Goal: Transaction & Acquisition: Purchase product/service

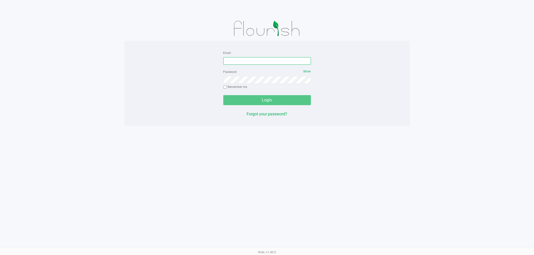
click at [261, 64] on input "Email" at bounding box center [267, 61] width 88 height 8
type input "[EMAIL_ADDRESS][DOMAIN_NAME]"
click at [223, 95] on button "Login" at bounding box center [267, 100] width 88 height 10
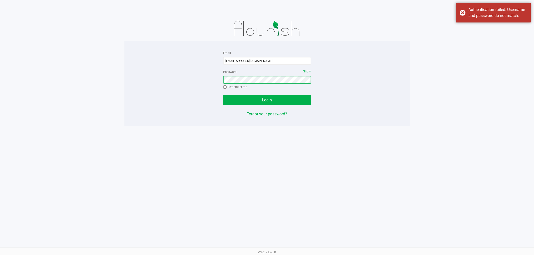
click at [223, 95] on button "Login" at bounding box center [267, 100] width 88 height 10
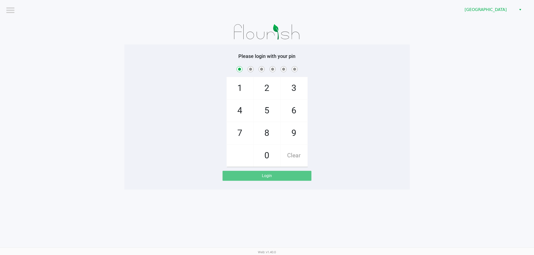
checkbox input "true"
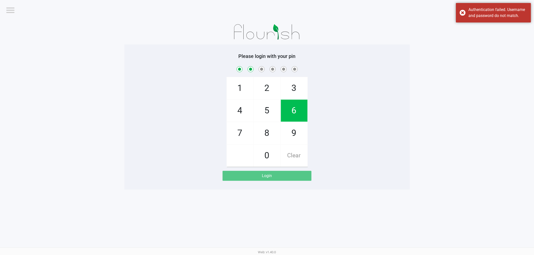
checkbox input "true"
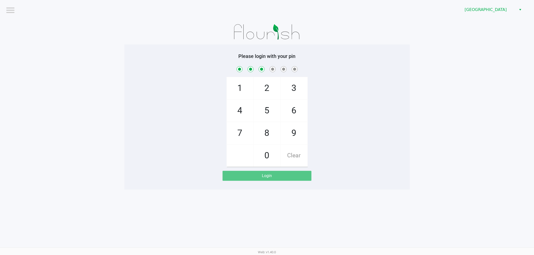
checkbox input "true"
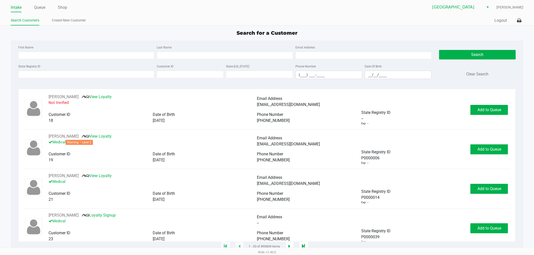
click at [99, 39] on div "Search for a Customer First Name Last Name Email Address State Registry ID Cust…" at bounding box center [267, 138] width 512 height 218
click at [103, 38] on div "Search for a Customer First Name Last Name Email Address State Registry ID Cust…" at bounding box center [267, 138] width 512 height 218
type input "[PERSON_NAME]"
type input "[DATE]"
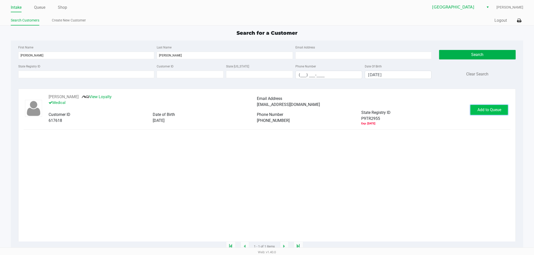
click at [483, 115] on button "Add to Queue" at bounding box center [489, 110] width 38 height 10
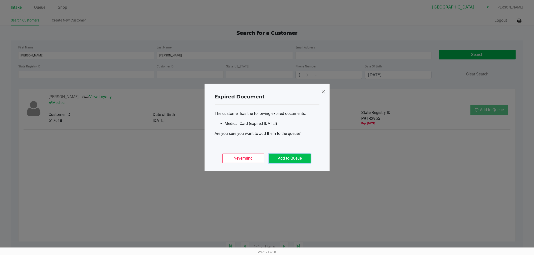
click at [292, 159] on button "Add to Queue" at bounding box center [290, 159] width 42 height 10
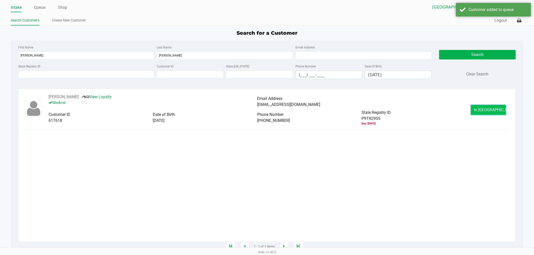
click at [492, 112] on span "In [GEOGRAPHIC_DATA]" at bounding box center [495, 110] width 42 height 5
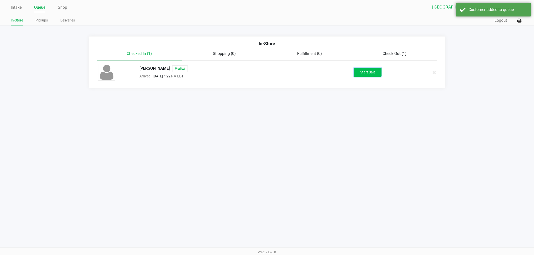
click at [362, 75] on button "Start Sale" at bounding box center [368, 72] width 28 height 9
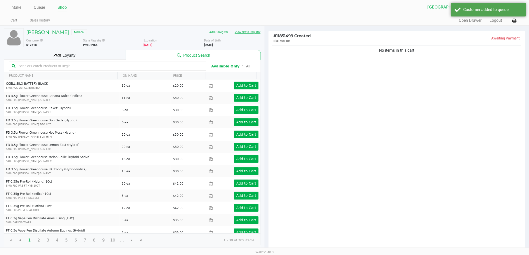
click at [244, 31] on button "View State Registry" at bounding box center [246, 32] width 29 height 8
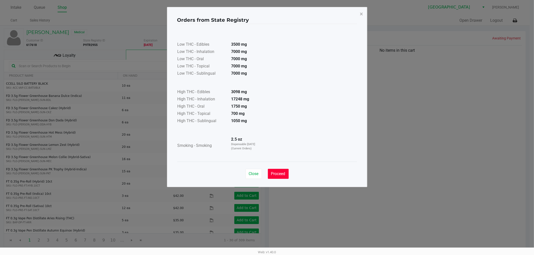
click at [277, 173] on span "Proceed" at bounding box center [278, 174] width 14 height 5
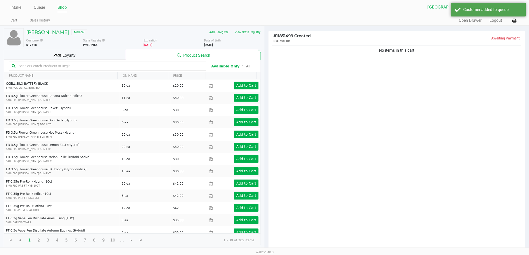
click at [343, 149] on div "Low THC - Edibles 3500 mg Low THC - Inhalation 7000 mg Low THC - Oral 7000 mg L…" at bounding box center [265, 81] width 180 height 138
